Goal: Task Accomplishment & Management: Complete application form

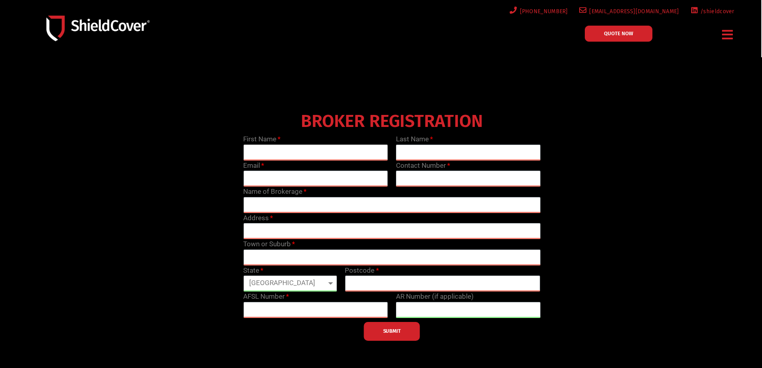
click at [303, 150] on input "text" at bounding box center [315, 152] width 145 height 16
type input "[PERSON_NAME]"
type input "[EMAIL_ADDRESS][DOMAIN_NAME]"
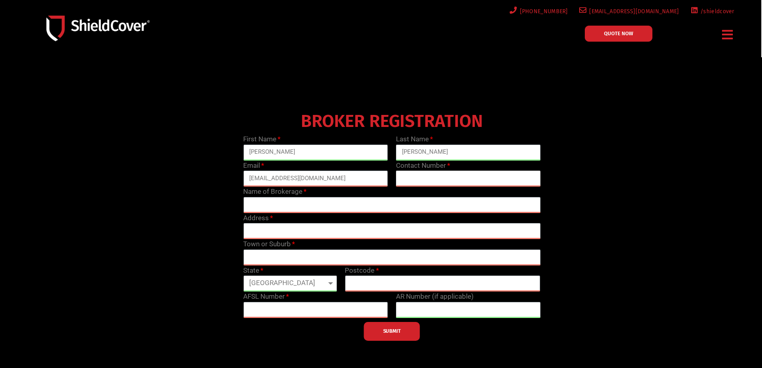
type input "0892477888"
click at [316, 202] on input "text" at bounding box center [391, 205] width 297 height 16
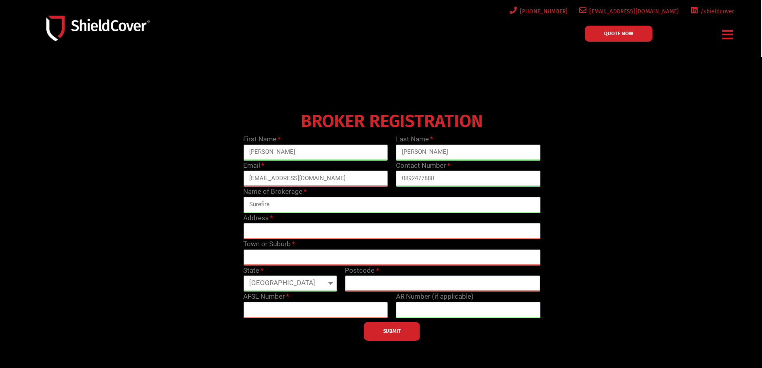
type input "Surefire"
click at [314, 229] on input "text" at bounding box center [391, 231] width 297 height 16
type input "[STREET_ADDRESS][PERSON_NAME]"
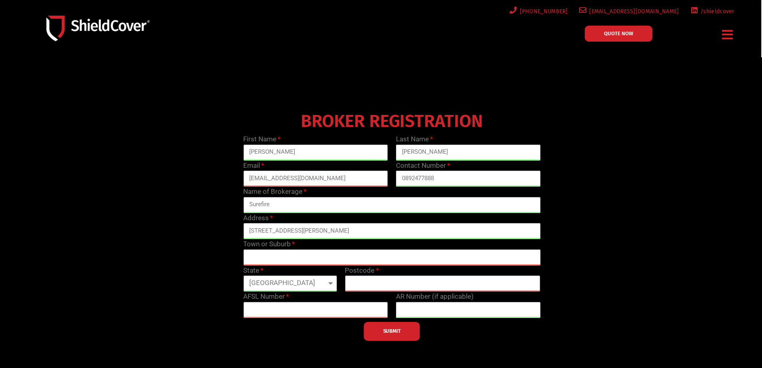
type input "[GEOGRAPHIC_DATA]"
select select "WA"
type input "6903"
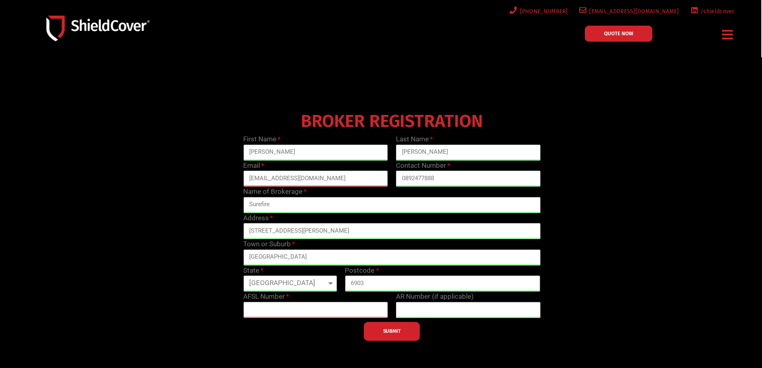
click at [279, 308] on input "text" at bounding box center [315, 310] width 145 height 16
type input "554324"
click at [407, 329] on button "SUBMIT" at bounding box center [392, 331] width 56 height 19
